Goal: Register for event/course

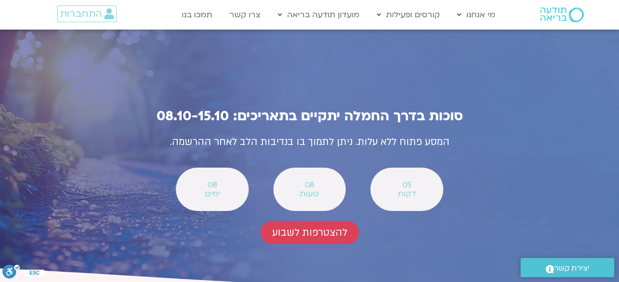
scroll to position [3514, 0]
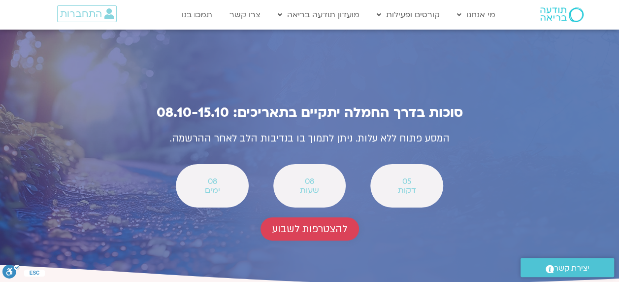
click at [320, 223] on span "להצטרפות לשבוע" at bounding box center [309, 228] width 75 height 11
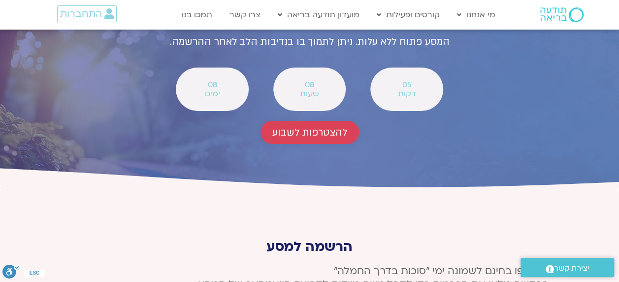
scroll to position [3642, 0]
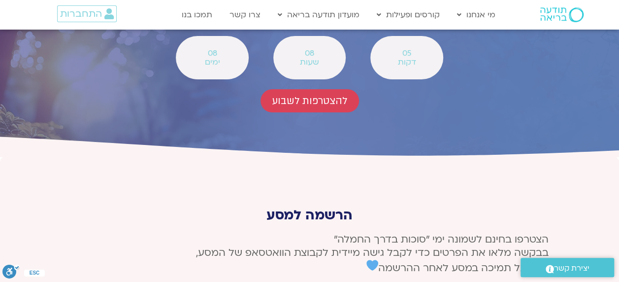
type input "‪[PERSON_NAME]"
type input "[EMAIL_ADDRESS][DOMAIN_NAME]"
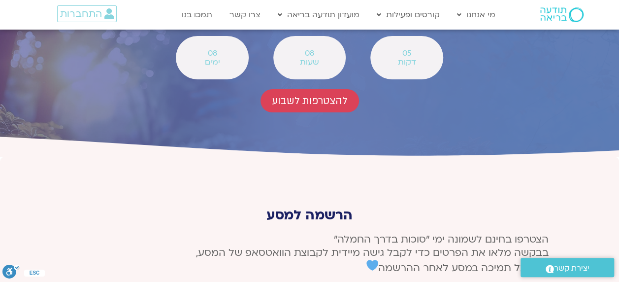
type input "0522319288"
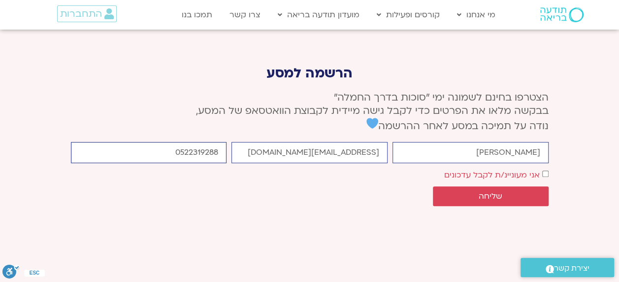
scroll to position [3790, 0]
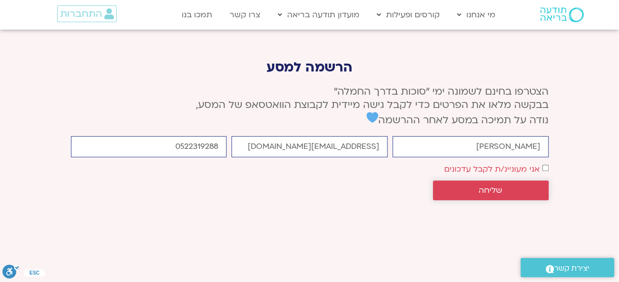
click at [492, 186] on span "שליחה" at bounding box center [491, 190] width 24 height 9
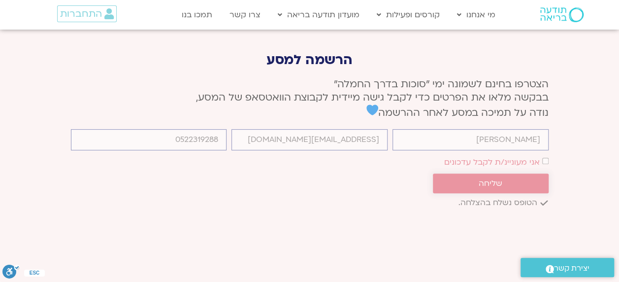
scroll to position [3783, 0]
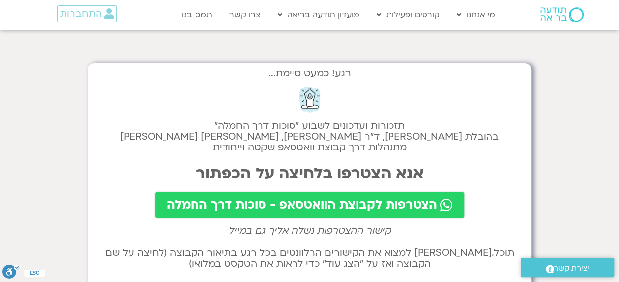
click at [310, 202] on span "הצטרפות לקבוצת הוואטסאפ - סוכות דרך החמלה" at bounding box center [302, 205] width 270 height 14
